Goal: Find specific page/section: Find specific page/section

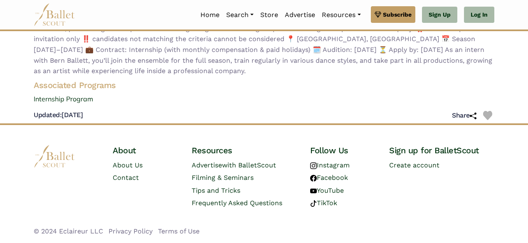
scroll to position [132, 0]
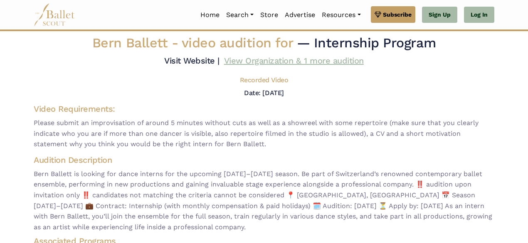
click at [260, 60] on link "View Organization & 1 more audition" at bounding box center [294, 61] width 140 height 10
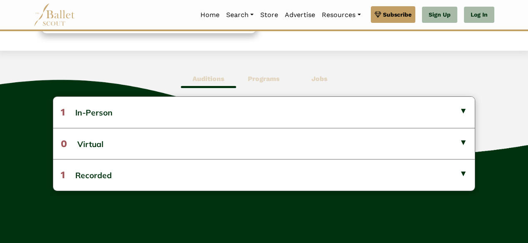
scroll to position [200, 0]
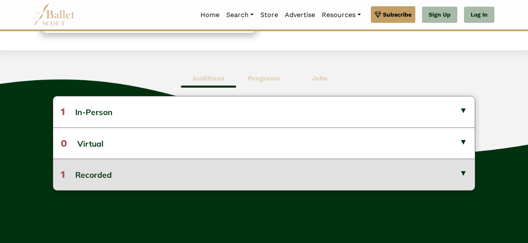
click at [461, 178] on button "1 Recorded" at bounding box center [264, 174] width 422 height 31
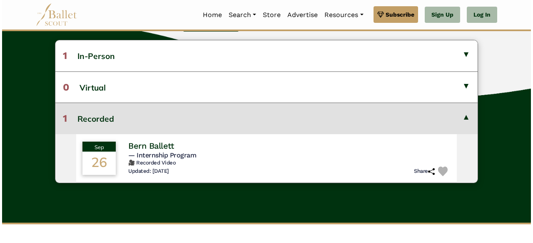
scroll to position [261, 0]
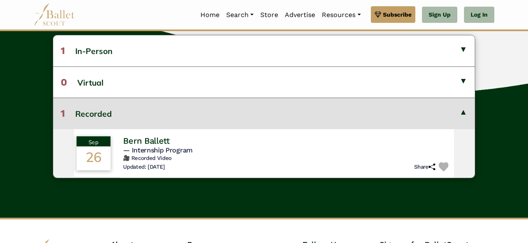
click at [189, 152] on span "— Internship Program" at bounding box center [157, 150] width 69 height 8
